Goal: Task Accomplishment & Management: Manage account settings

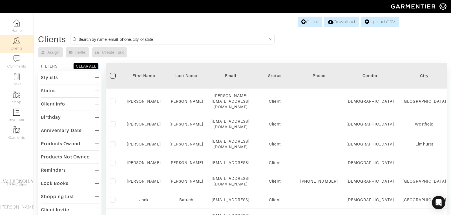
click at [108, 38] on input at bounding box center [173, 39] width 189 height 7
type input "mike callaghan"
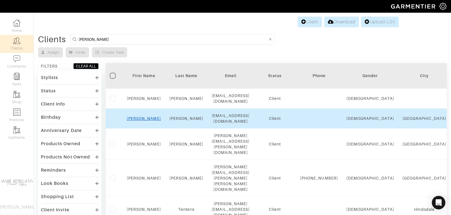
click at [141, 116] on link "Mike" at bounding box center [144, 118] width 34 height 5
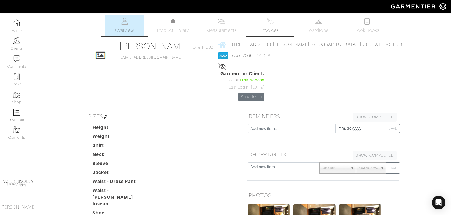
click at [277, 28] on span "Invoices" at bounding box center [270, 30] width 17 height 7
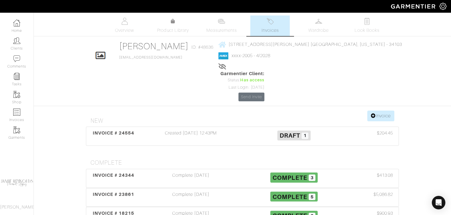
click at [271, 26] on link "Invoices" at bounding box center [269, 26] width 39 height 21
click at [228, 26] on link "Measurements" at bounding box center [222, 26] width 40 height 21
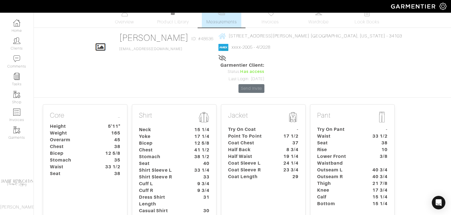
scroll to position [9, 0]
click at [108, 163] on dt "33 1/2" at bounding box center [111, 166] width 26 height 7
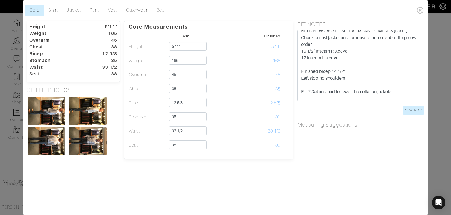
scroll to position [6, 0]
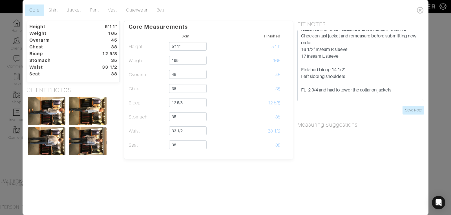
click at [419, 10] on icon at bounding box center [421, 10] width 12 height 11
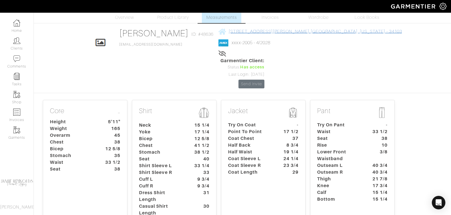
scroll to position [0, 0]
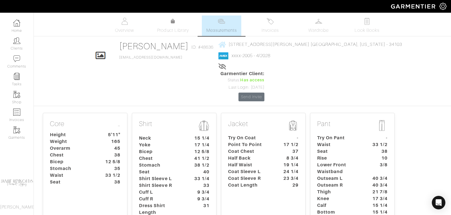
click at [271, 32] on span "Invoices" at bounding box center [270, 30] width 17 height 7
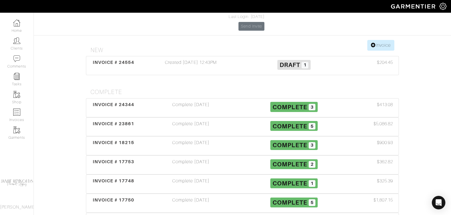
scroll to position [82, 0]
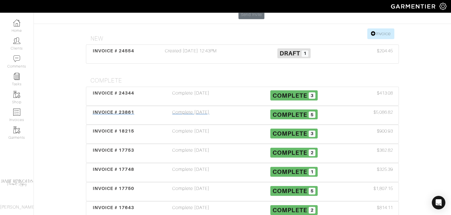
click at [112, 110] on span "INVOICE # 23861" at bounding box center [114, 112] width 42 height 5
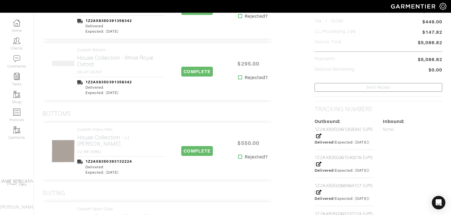
scroll to position [172, 0]
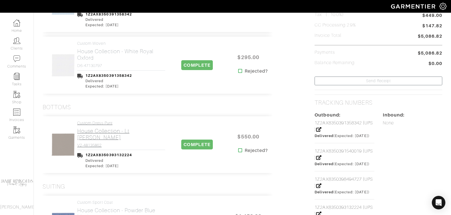
click at [94, 129] on h2 "House Collection - Lt [PERSON_NAME]" at bounding box center [121, 134] width 88 height 13
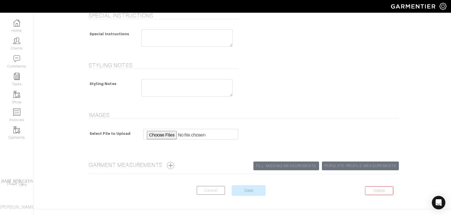
scroll to position [256, 0]
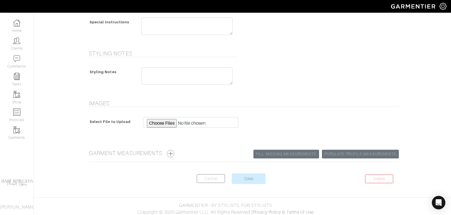
click at [173, 150] on button "button" at bounding box center [170, 153] width 7 height 7
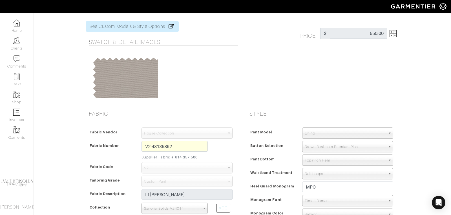
scroll to position [0, 0]
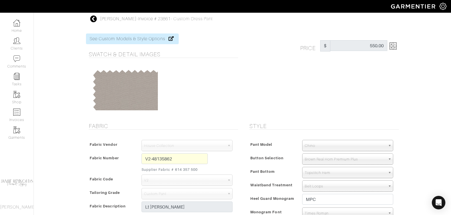
click at [94, 18] on icon at bounding box center [93, 19] width 7 height 7
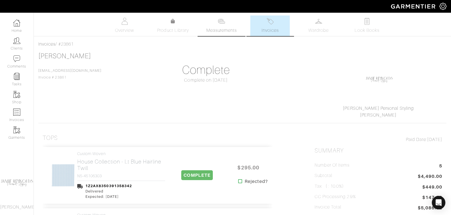
click at [222, 29] on span "Measurements" at bounding box center [221, 30] width 31 height 7
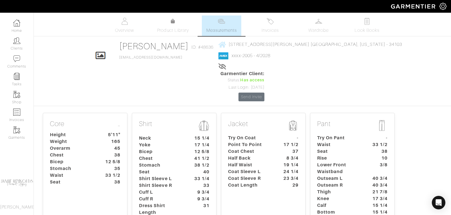
click at [346, 162] on dt "Lower Front Waistband" at bounding box center [339, 169] width 53 height 14
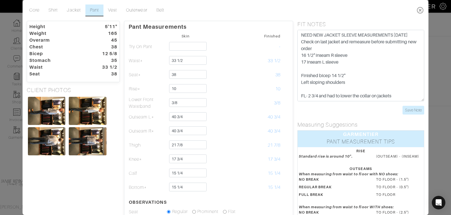
click at [421, 10] on icon at bounding box center [421, 10] width 12 height 11
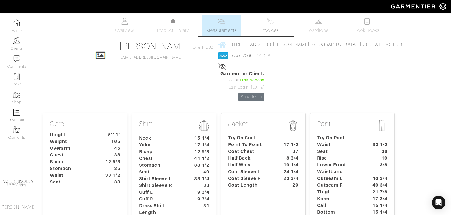
click at [267, 28] on span "Invoices" at bounding box center [270, 30] width 17 height 7
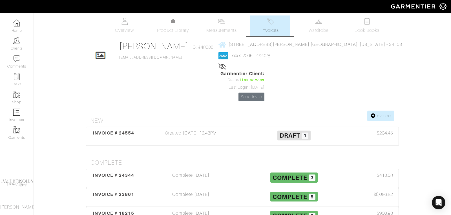
click at [268, 23] on img at bounding box center [270, 21] width 7 height 7
click at [223, 25] on img at bounding box center [221, 21] width 7 height 7
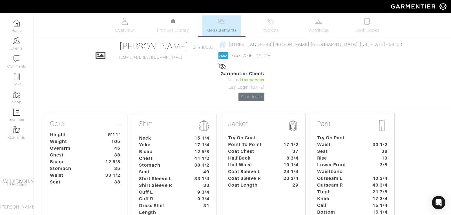
click at [347, 135] on dt "Try On Pant" at bounding box center [339, 138] width 53 height 7
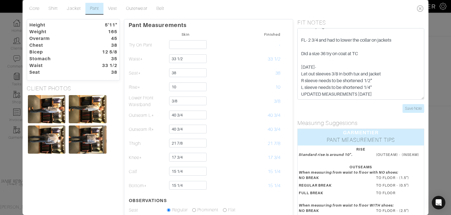
scroll to position [2, 0]
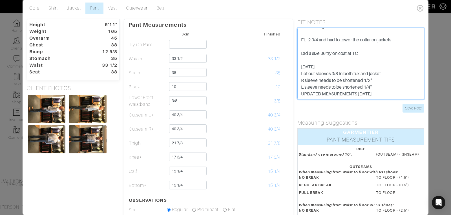
click at [384, 80] on textarea "NEED NEW JACKET SLEEVE MEASUREMENTS 11/15/23 Check on last jacket and remeasure…" at bounding box center [360, 64] width 127 height 72
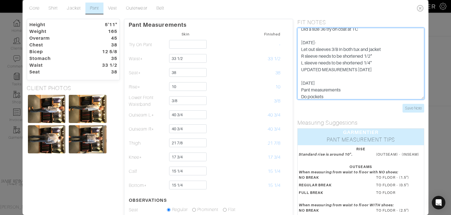
scroll to position [82, 0]
click at [327, 91] on textarea "NEED NEW JACKET SLEEVE MEASUREMENTS 11/15/23 Check on last jacket and remeasure…" at bounding box center [360, 64] width 127 height 72
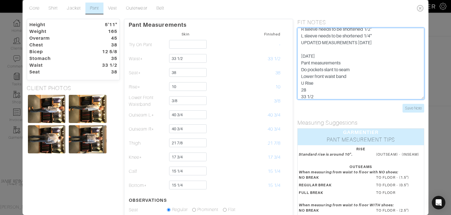
scroll to position [112, 0]
drag, startPoint x: 342, startPoint y: 87, endPoint x: 334, endPoint y: 86, distance: 8.5
click at [334, 86] on textarea "NEED NEW JACKET SLEEVE MEASUREMENTS 11/15/23 Check on last jacket and remeasure…" at bounding box center [360, 64] width 127 height 72
click at [319, 91] on textarea "NEED NEW JACKET SLEEVE MEASUREMENTS 11/15/23 Check on last jacket and remeasure…" at bounding box center [360, 64] width 127 height 72
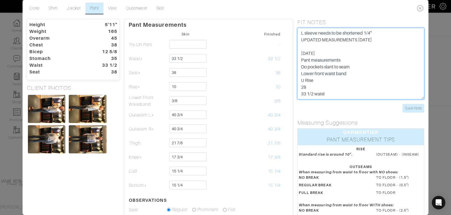
click at [310, 82] on textarea "NEED NEW JACKET SLEEVE MEASUREMENTS 11/15/23 Check on last jacket and remeasure…" at bounding box center [360, 64] width 127 height 72
click at [327, 90] on textarea "NEED NEW JACKET SLEEVE MEASUREMENTS 11/15/23 Check on last jacket and remeasure…" at bounding box center [360, 64] width 127 height 72
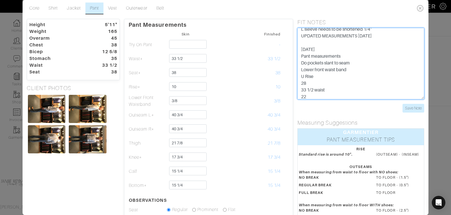
click at [310, 96] on textarea "NEED NEW JACKET SLEEVE MEASUREMENTS 11/15/23 Check on last jacket and remeasure…" at bounding box center [360, 64] width 127 height 72
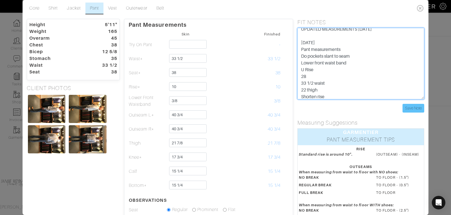
type textarea "NEED NEW JACKET SLEEVE MEASUREMENTS 11/15/23 Check on last jacket and remeasure…"
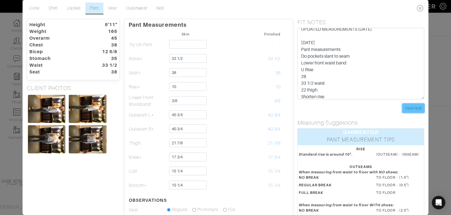
click at [416, 109] on input "Save Note" at bounding box center [413, 108] width 22 height 9
click at [413, 109] on input "Save Note" at bounding box center [413, 108] width 22 height 9
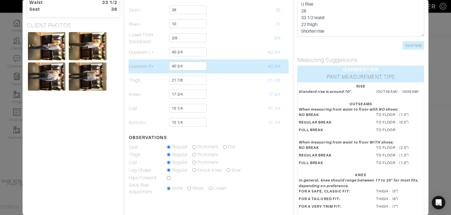
scroll to position [0, 0]
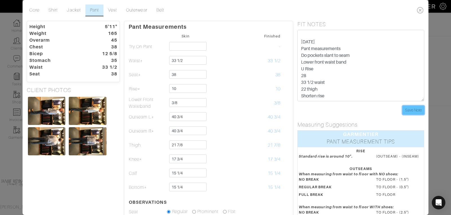
click at [417, 107] on input "Save Note" at bounding box center [413, 110] width 22 height 9
click at [421, 9] on icon at bounding box center [421, 10] width 12 height 11
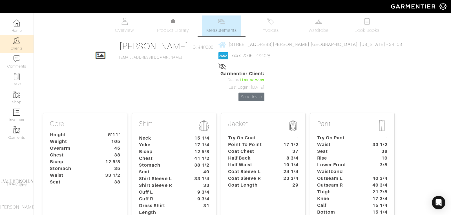
click at [14, 44] on img at bounding box center [16, 40] width 7 height 7
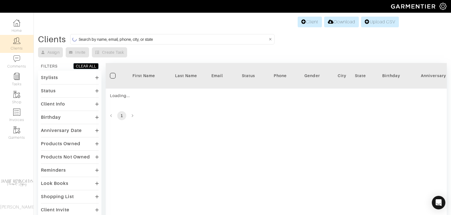
click at [141, 34] on div "Client Download Upload CSV Clients Assign Invite Create Task FILTERS CLEAR ALL …" at bounding box center [225, 143] width 451 height 255
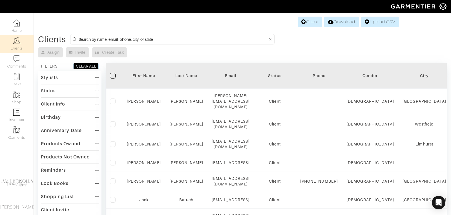
click at [140, 37] on input at bounding box center [173, 39] width 189 height 7
type input "charlie kellogg"
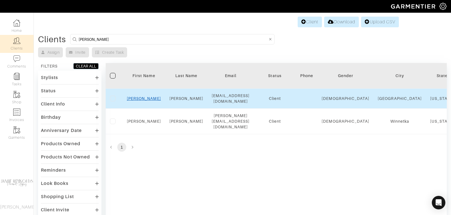
click at [142, 97] on link "Charlie" at bounding box center [144, 98] width 34 height 5
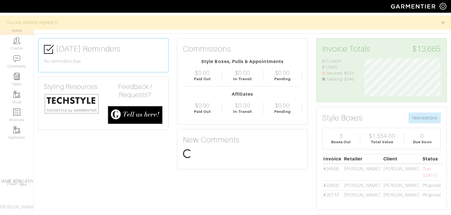
scroll to position [38, 85]
click at [66, 101] on img at bounding box center [71, 103] width 55 height 21
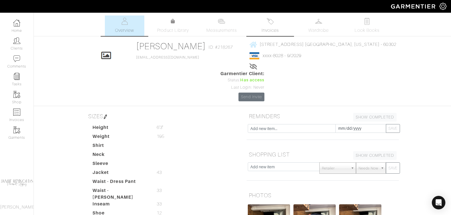
click at [267, 29] on span "Invoices" at bounding box center [270, 30] width 17 height 7
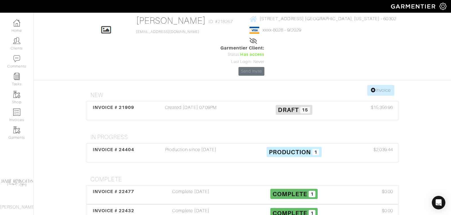
scroll to position [30, 0]
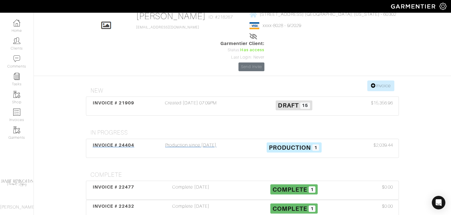
click at [115, 143] on span "INVOICE # 24404" at bounding box center [114, 145] width 42 height 5
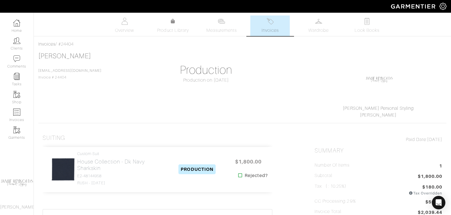
drag, startPoint x: 78, startPoint y: 45, endPoint x: 37, endPoint y: 45, distance: 40.6
click at [37, 45] on div "Invoices / #24404 Charlie Kellogg ckellogg@singermanre.com Invoice # 24404 Prod…" at bounding box center [242, 219] width 417 height 356
copy div "Invoices / #24404"
click at [270, 28] on span "Invoices" at bounding box center [270, 30] width 17 height 7
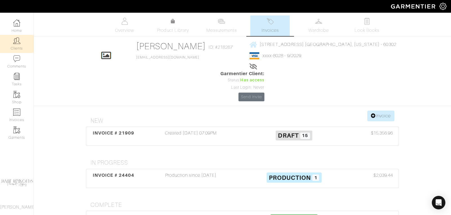
click at [17, 45] on link "Clients" at bounding box center [17, 44] width 34 height 18
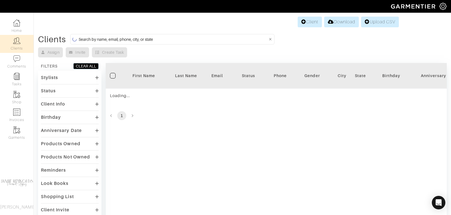
click at [104, 40] on input at bounding box center [173, 39] width 189 height 7
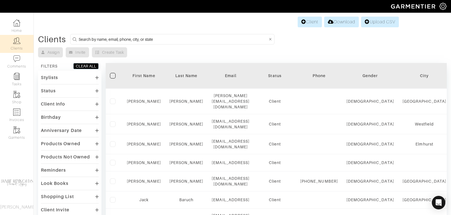
type input "f"
type input "mike callaghan"
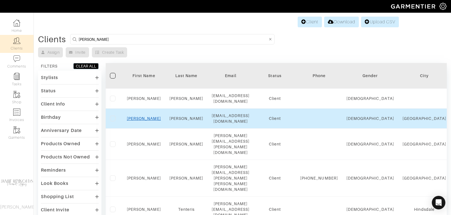
click at [144, 116] on link "[PERSON_NAME]" at bounding box center [144, 118] width 34 height 5
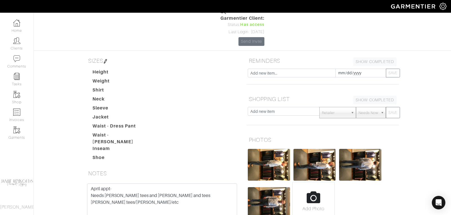
scroll to position [80, 0]
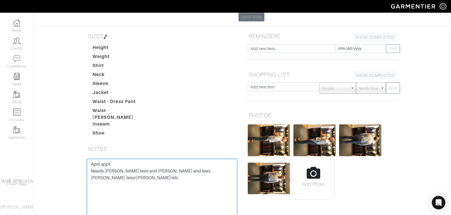
drag, startPoint x: 154, startPoint y: 145, endPoint x: 89, endPoint y: 128, distance: 67.2
click at [89, 159] on textarea "April appt- Needs [PERSON_NAME] tees and [PERSON_NAME] and tees [PERSON_NAME] t…" at bounding box center [162, 195] width 150 height 72
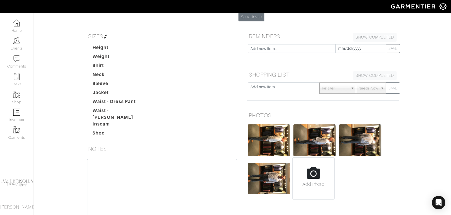
click at [159, 130] on dd at bounding box center [197, 133] width 90 height 7
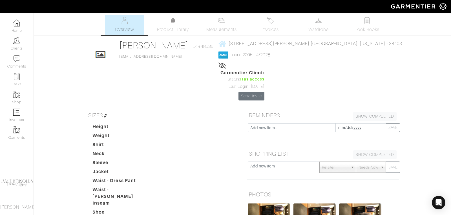
scroll to position [0, 0]
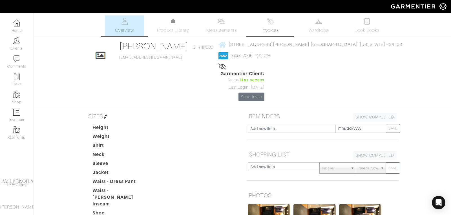
click at [274, 26] on link "Invoices" at bounding box center [269, 26] width 39 height 21
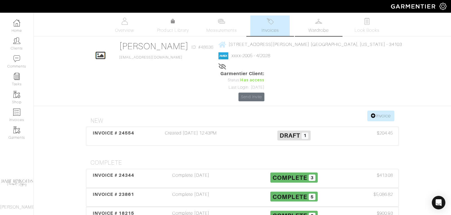
click at [320, 25] on link "Wardrobe" at bounding box center [318, 26] width 39 height 21
click at [267, 28] on span "Invoices" at bounding box center [270, 30] width 17 height 7
click at [125, 130] on span "INVOICE # 24554" at bounding box center [114, 132] width 42 height 5
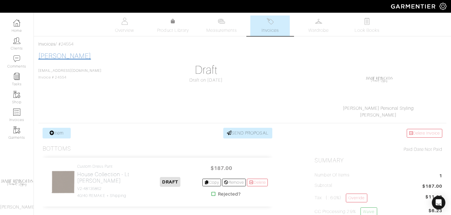
click at [62, 55] on link "[PERSON_NAME]" at bounding box center [64, 55] width 53 height 7
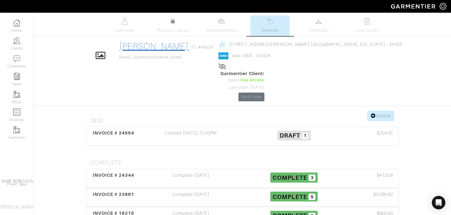
click at [169, 46] on link "[PERSON_NAME]" at bounding box center [154, 46] width 70 height 10
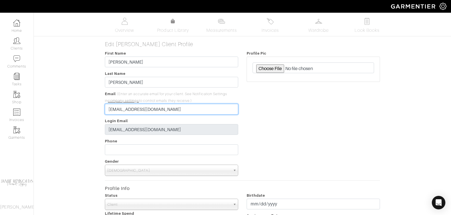
click at [178, 107] on input "mcallaghan@fourleafprop.com" at bounding box center [171, 109] width 133 height 11
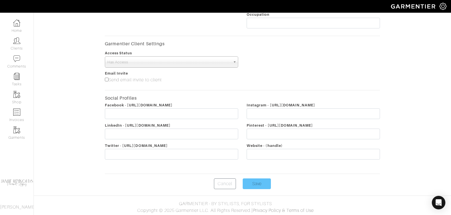
type input "[EMAIL_ADDRESS]"
click at [256, 183] on input "Save" at bounding box center [257, 184] width 28 height 11
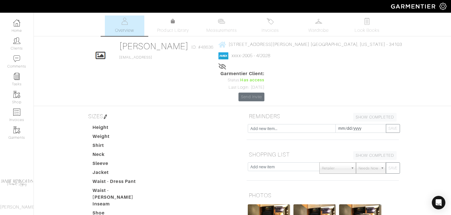
click at [228, 56] on img at bounding box center [223, 55] width 10 height 7
click at [261, 56] on link "xxxx-2005 - 4/2028" at bounding box center [251, 55] width 39 height 5
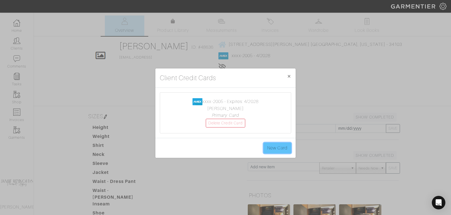
click at [276, 145] on link "New Card" at bounding box center [278, 148] width 28 height 11
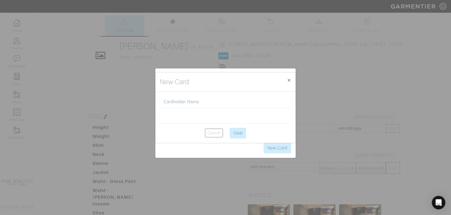
click at [200, 103] on input "text" at bounding box center [225, 101] width 124 height 5
click at [187, 102] on input "Jami" at bounding box center [225, 101] width 124 height 5
click at [199, 99] on div "Jamie L Albrecht" at bounding box center [225, 101] width 131 height 11
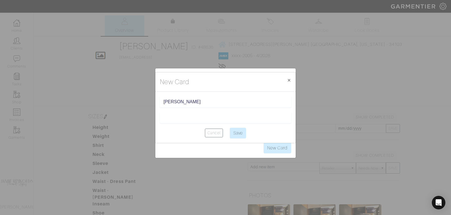
click at [199, 99] on div "Jamie L Albrecht" at bounding box center [225, 101] width 131 height 11
click at [182, 129] on center "Cancel Save" at bounding box center [225, 133] width 131 height 11
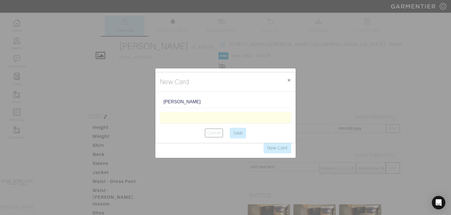
click at [203, 106] on div "Jamie L Albrecht" at bounding box center [225, 101] width 131 height 11
click at [175, 104] on input "Jamie L Albrecht" at bounding box center [225, 101] width 124 height 5
drag, startPoint x: 175, startPoint y: 104, endPoint x: 204, endPoint y: 104, distance: 29.3
click at [204, 104] on input "Jamie L Albrecht" at bounding box center [225, 101] width 124 height 5
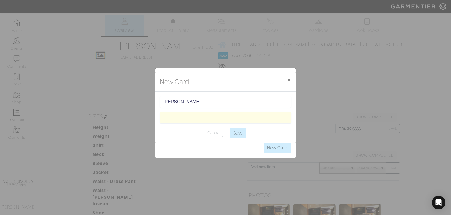
type input "[PERSON_NAME]"
click at [326, 89] on div "New Card × Close Jamie Reynolds Cancel Save" at bounding box center [225, 107] width 451 height 215
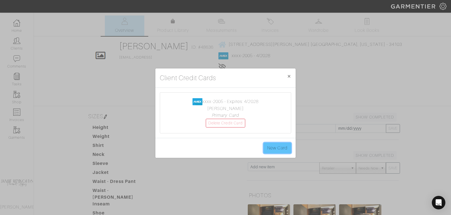
click at [272, 149] on link "New Card" at bounding box center [278, 148] width 28 height 11
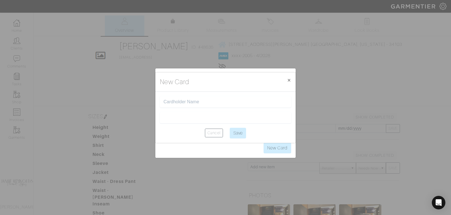
click at [194, 102] on input "text" at bounding box center [225, 101] width 124 height 5
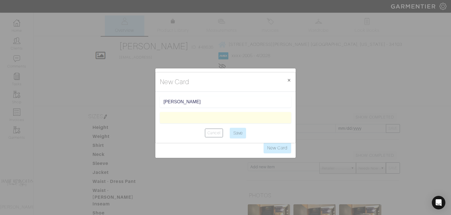
click at [207, 100] on input "Jamie L Albrecht" at bounding box center [225, 101] width 124 height 5
type input "[PERSON_NAME]"
click at [179, 131] on center "Cancel Save" at bounding box center [225, 133] width 131 height 11
click at [243, 131] on input "Save" at bounding box center [238, 133] width 16 height 11
type input "Saving..."
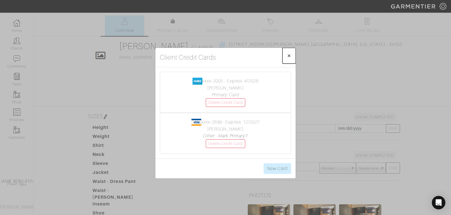
click at [286, 56] on button "× Close" at bounding box center [288, 56] width 13 height 16
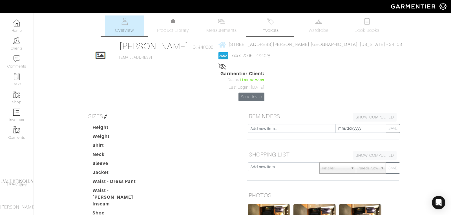
click at [273, 26] on link "Invoices" at bounding box center [269, 26] width 39 height 21
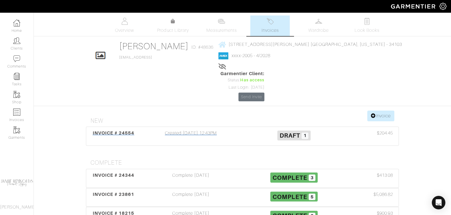
click at [116, 130] on span "INVOICE # 24554" at bounding box center [114, 132] width 42 height 5
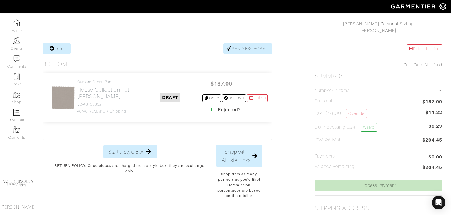
scroll to position [136, 0]
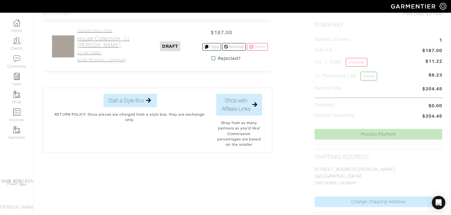
click at [102, 58] on h4 "40/40 REMAKE + Shipping" at bounding box center [107, 60] width 61 height 5
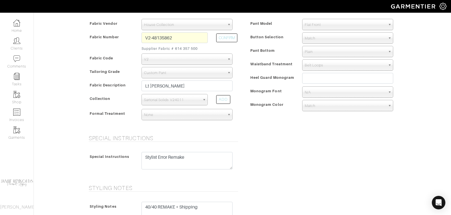
scroll to position [129, 0]
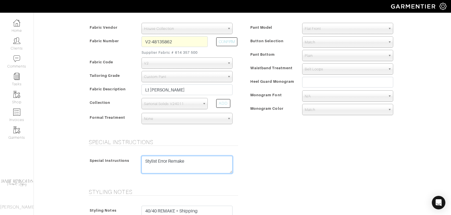
click at [187, 159] on textarea "Stylist Error Remake" at bounding box center [186, 164] width 91 height 17
click at [219, 165] on textarea "Stylist Error Remake" at bounding box center [186, 164] width 91 height 17
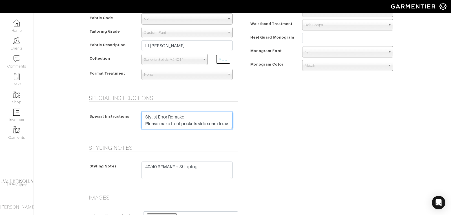
scroll to position [4, 0]
type textarea "Stylist Error Remake Please make front pockets side seam to avoid puckering"
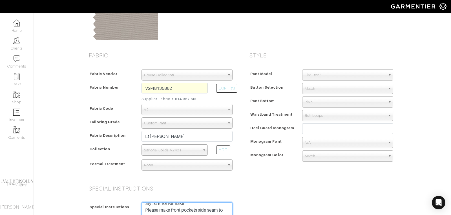
scroll to position [85, 0]
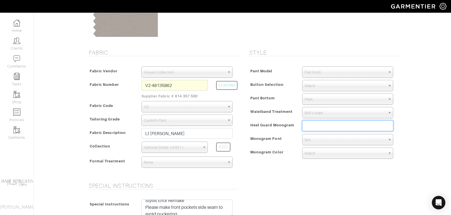
click at [320, 124] on input "text" at bounding box center [347, 126] width 91 height 11
type input "M"
click at [309, 126] on input "text" at bounding box center [347, 126] width 91 height 11
type input "MPC"
click at [315, 138] on span "N/A" at bounding box center [345, 139] width 81 height 11
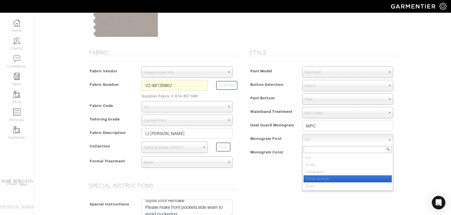
click at [319, 176] on li "Times Roman" at bounding box center [348, 179] width 88 height 7
select select "Times Roman"
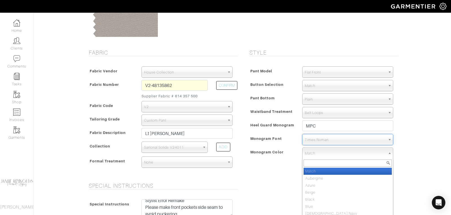
click at [318, 153] on span "Match" at bounding box center [345, 153] width 81 height 11
type input "salm"
click at [321, 171] on li "Salm on" at bounding box center [348, 171] width 88 height 7
select select "52"
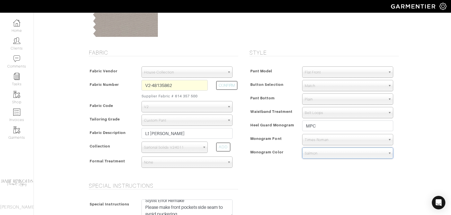
click at [319, 87] on span "Match" at bounding box center [345, 85] width 81 height 11
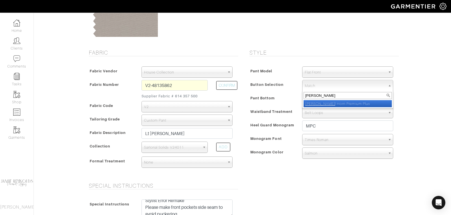
type input "brown rea"
click at [330, 104] on li "Brown Rea l Horn Premium Plus" at bounding box center [348, 103] width 88 height 7
select select "160"
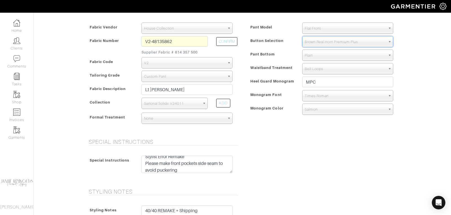
scroll to position [6, 0]
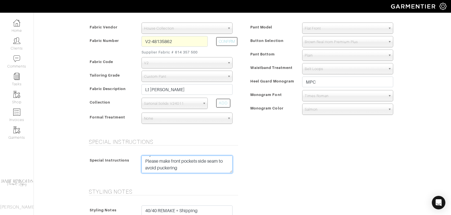
drag, startPoint x: 181, startPoint y: 165, endPoint x: 144, endPoint y: 166, distance: 36.6
click at [143, 167] on textarea "Stylist Error Remake" at bounding box center [186, 164] width 91 height 17
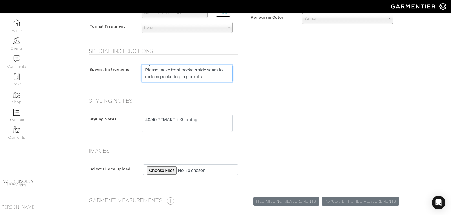
scroll to position [267, 0]
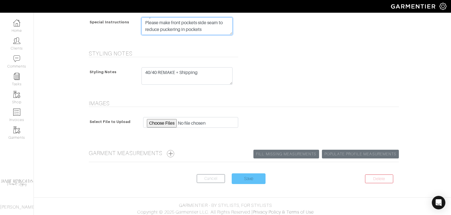
type textarea "Stylist Error Remake Please make front pockets side seam to reduce puckering in…"
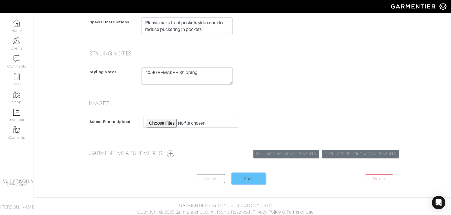
click at [256, 178] on input "Save" at bounding box center [249, 179] width 34 height 11
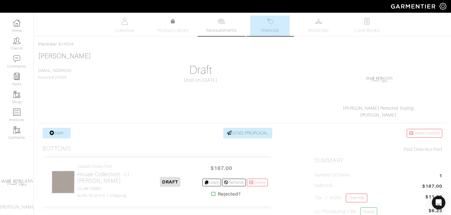
click at [225, 23] on img at bounding box center [221, 21] width 7 height 7
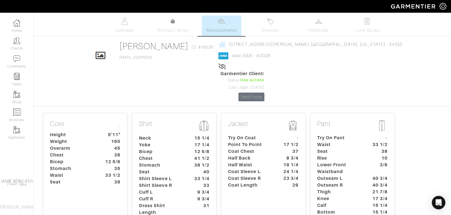
click at [254, 148] on dt "Coat Chest" at bounding box center [250, 151] width 53 height 7
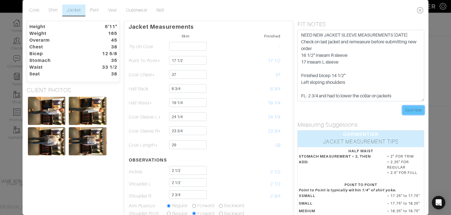
click at [410, 109] on input "Save Note" at bounding box center [413, 110] width 22 height 9
click at [421, 9] on icon at bounding box center [421, 10] width 12 height 11
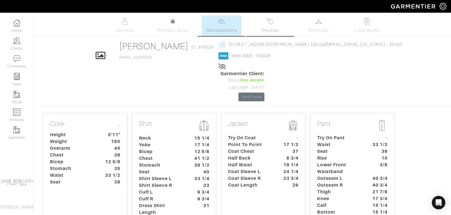
click at [271, 25] on link "Invoices" at bounding box center [269, 26] width 39 height 21
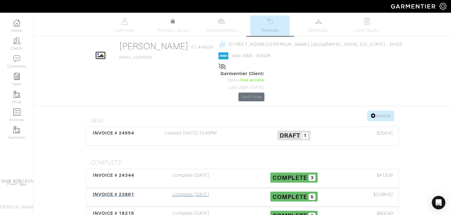
click at [118, 192] on span "INVOICE # 23861" at bounding box center [114, 194] width 42 height 5
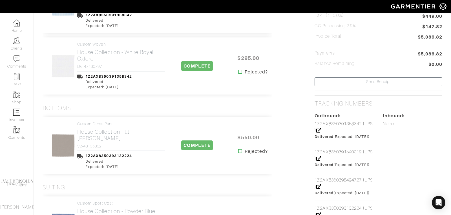
scroll to position [181, 0]
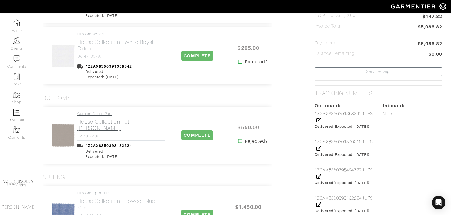
click at [106, 121] on h2 "House Collection - Lt [PERSON_NAME]" at bounding box center [121, 125] width 88 height 13
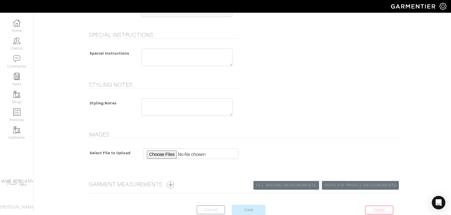
scroll to position [256, 0]
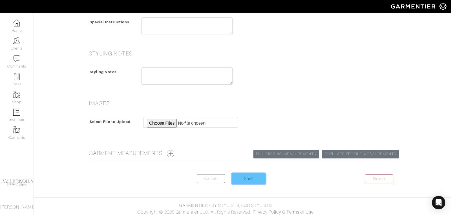
click at [252, 178] on input "Save" at bounding box center [249, 179] width 34 height 11
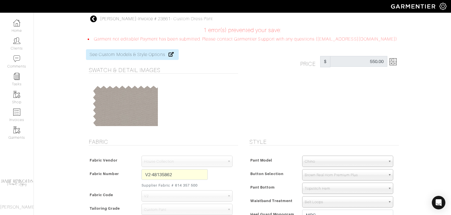
click at [92, 20] on icon at bounding box center [93, 19] width 7 height 7
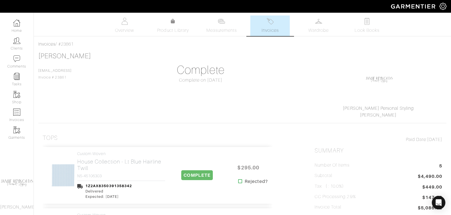
click at [274, 28] on span "Invoices" at bounding box center [270, 30] width 17 height 7
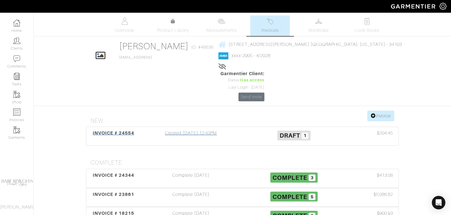
click at [124, 127] on div "INVOICE # 24554 Created [DATE] 12:43PM Draft 1 $204.45" at bounding box center [242, 136] width 312 height 19
click at [124, 130] on span "INVOICE # 24554" at bounding box center [114, 132] width 42 height 5
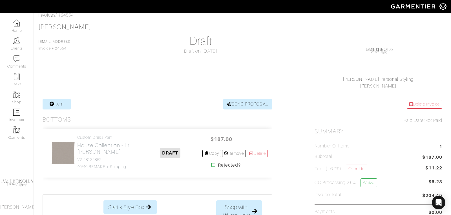
scroll to position [46, 0]
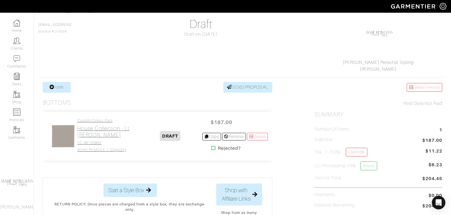
click at [105, 137] on h2 "House Collection - Lt [PERSON_NAME]" at bounding box center [107, 131] width 61 height 13
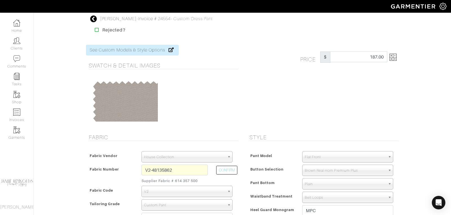
click at [312, 157] on span "Flat Front" at bounding box center [345, 157] width 81 height 11
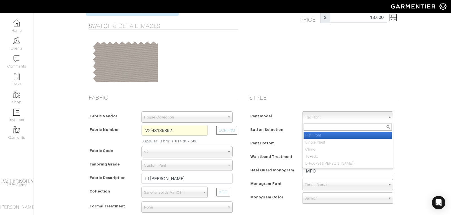
scroll to position [40, 0]
click at [405, 91] on div "[PERSON_NAME] - Invoice # 24554 - Custom Dress Pant Rejected? See Custom Models…" at bounding box center [225, 196] width 451 height 443
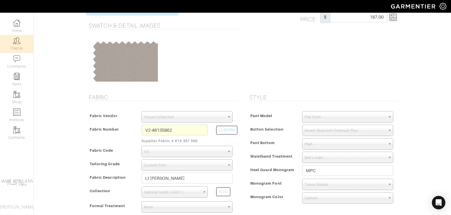
click at [19, 41] on img at bounding box center [16, 40] width 7 height 7
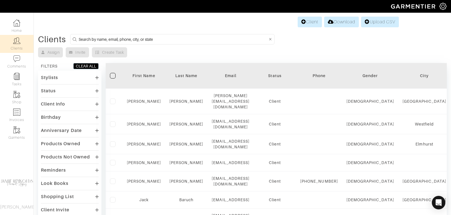
click at [99, 37] on input at bounding box center [173, 39] width 189 height 7
type input "[PERSON_NAME]"
